Goal: Task Accomplishment & Management: Manage account settings

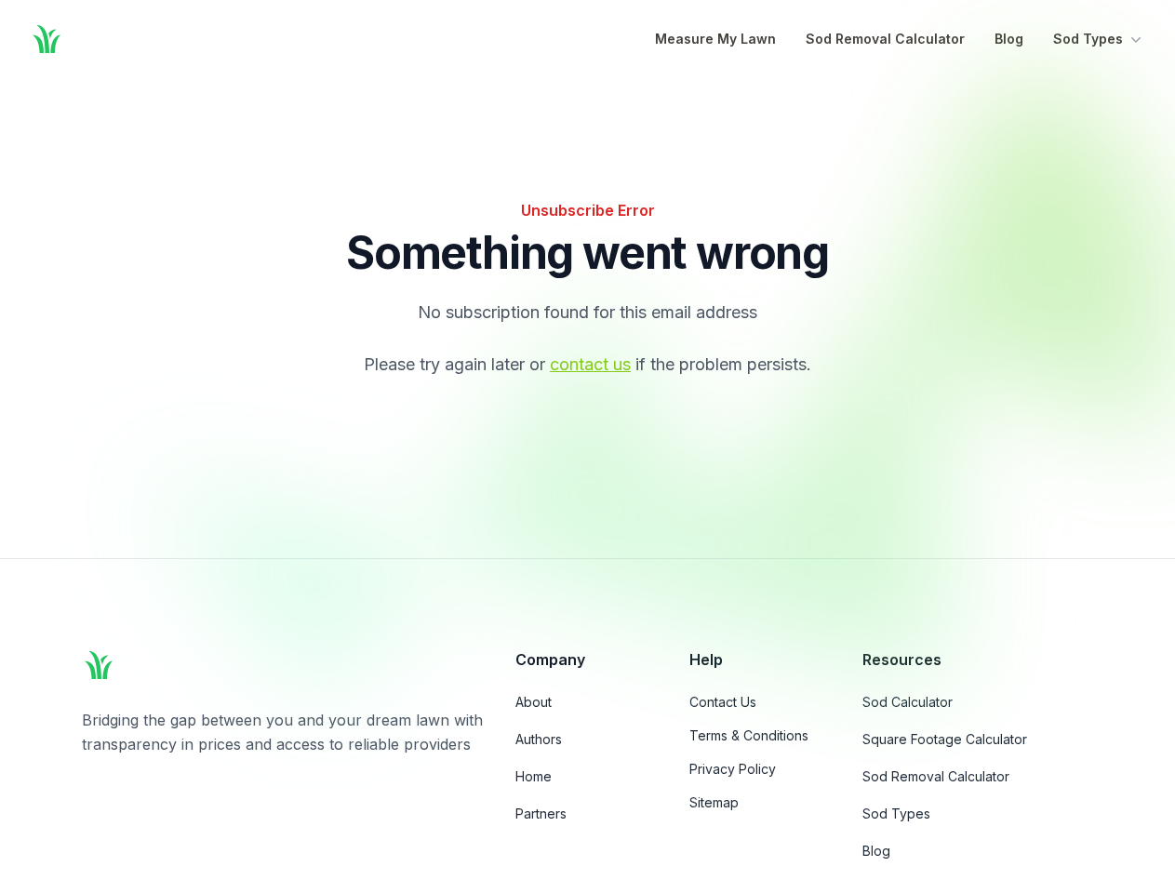
click at [587, 447] on div at bounding box center [671, 382] width 1075 height 631
click at [1099, 39] on button "Sod Types" at bounding box center [1099, 39] width 92 height 22
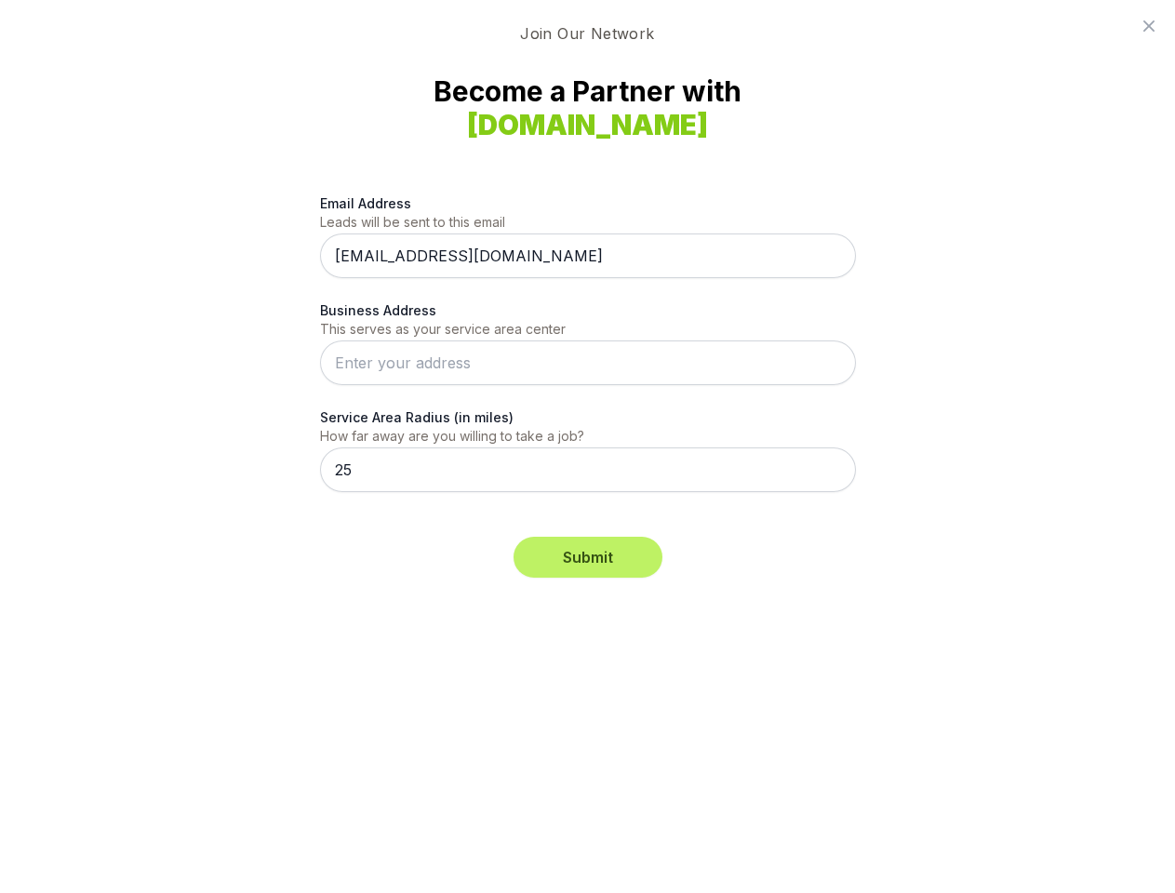
click at [587, 447] on div "Email Address Leads will be sent to this email [EMAIL_ADDRESS][DOMAIN_NAME] Bus…" at bounding box center [588, 354] width 536 height 366
click at [588, 557] on button "Submit" at bounding box center [588, 557] width 149 height 41
click at [1149, 26] on icon at bounding box center [1148, 25] width 11 height 11
